Goal: Obtain resource: Obtain resource

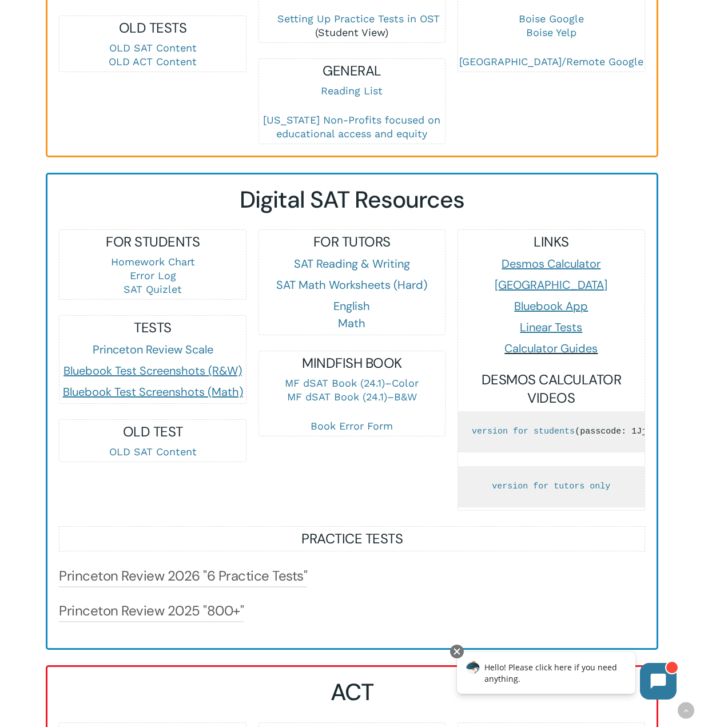
scroll to position [515, 0]
click at [149, 367] on span "Bluebook Test Screenshots (R&W)" at bounding box center [152, 370] width 178 height 15
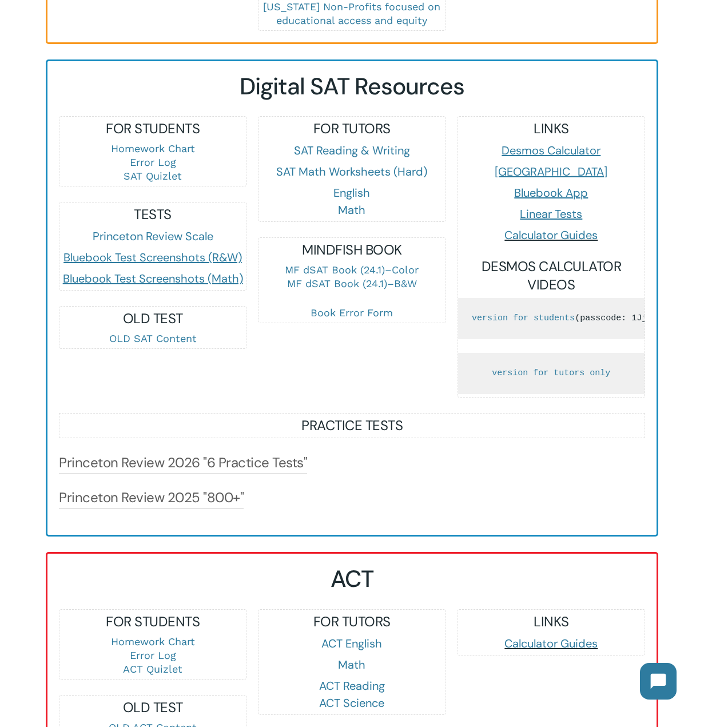
scroll to position [686, 0]
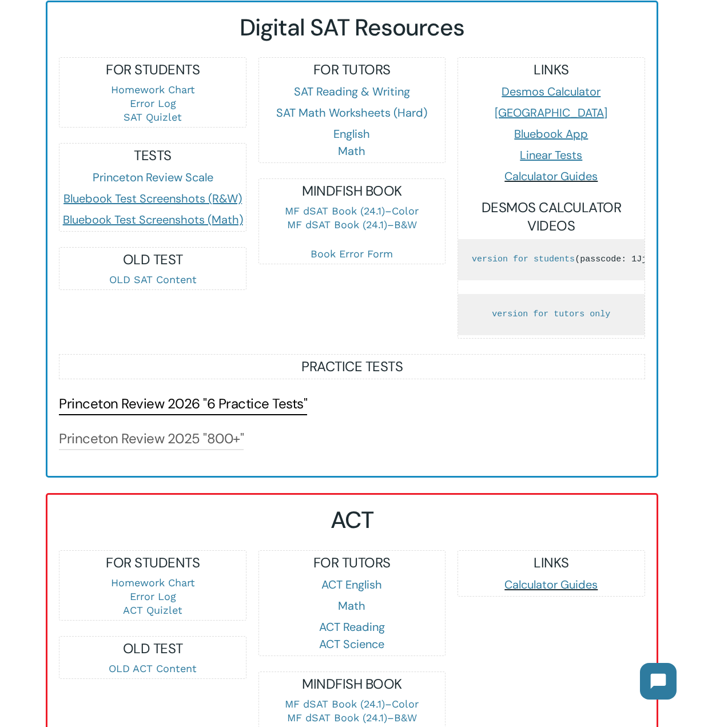
click at [217, 413] on link "Princeton Review 2026 "6 Practice Tests"" at bounding box center [183, 404] width 248 height 18
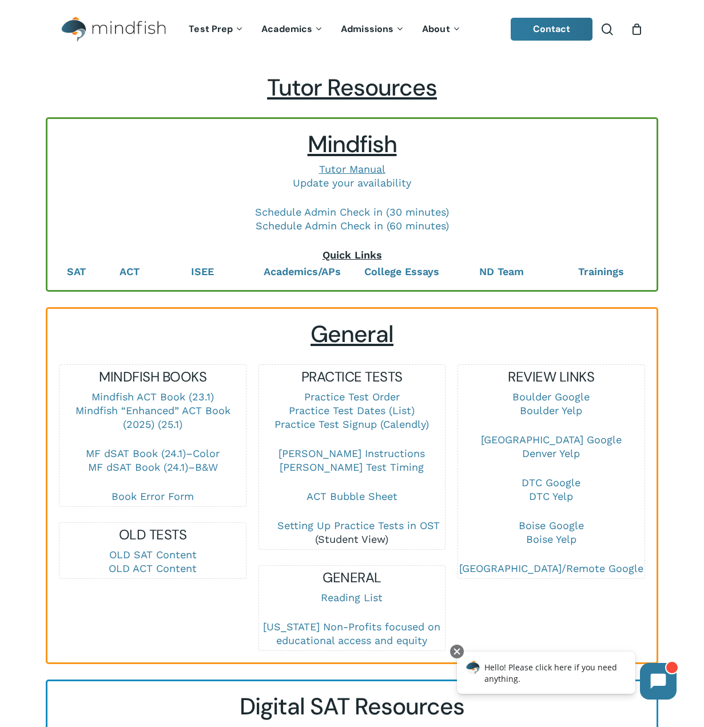
scroll to position [0, 0]
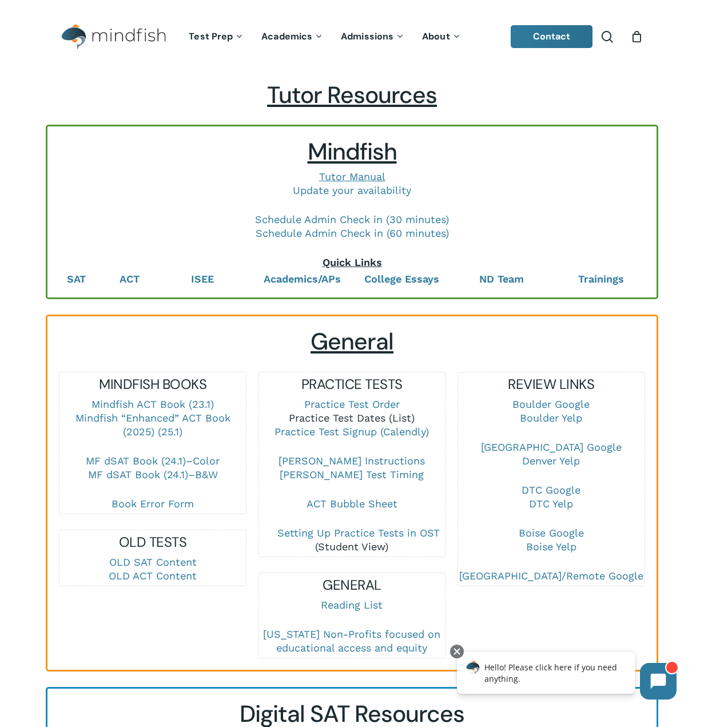
click at [358, 416] on link "Practice Test Dates (List)" at bounding box center [352, 418] width 126 height 12
